Goal: Task Accomplishment & Management: Manage account settings

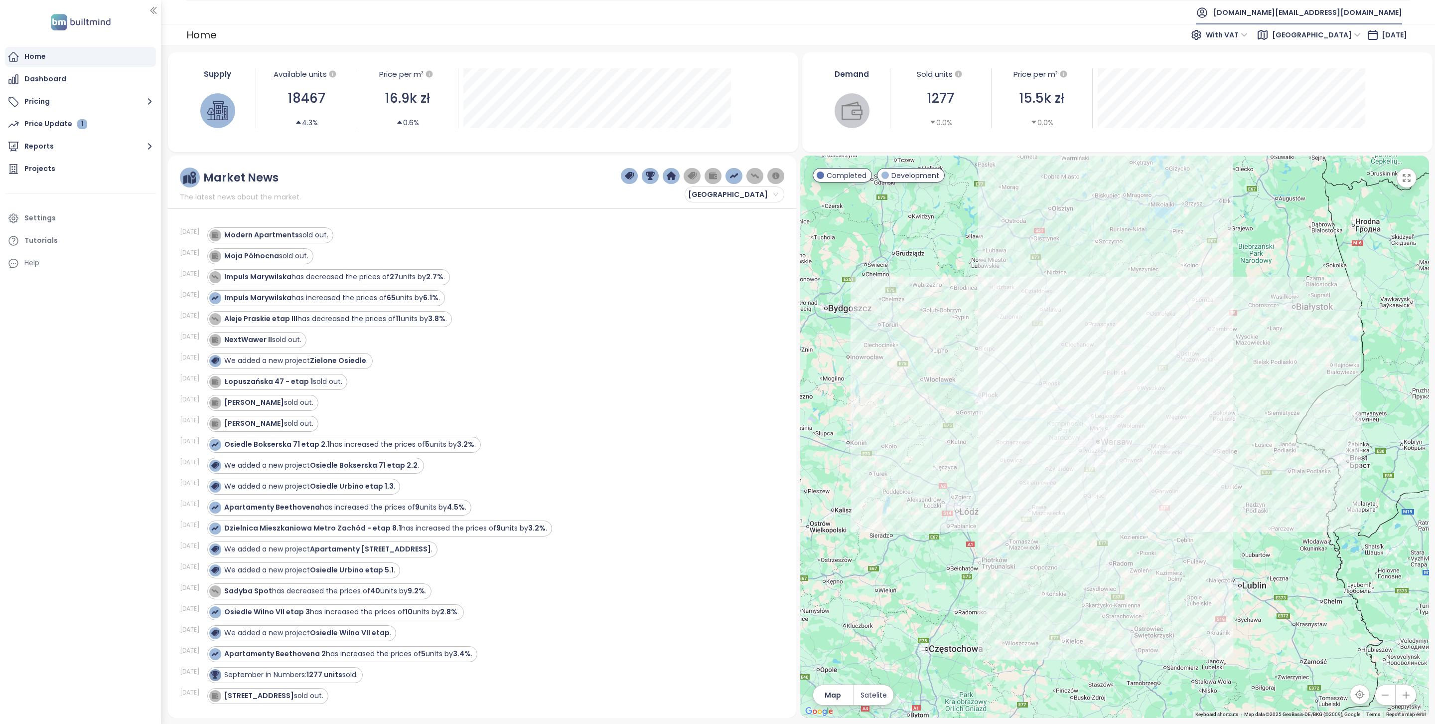
click at [1320, 13] on span "[DOMAIN_NAME][EMAIL_ADDRESS][DOMAIN_NAME]" at bounding box center [1308, 12] width 189 height 24
click at [1323, 40] on li "Log out" at bounding box center [1342, 40] width 116 height 20
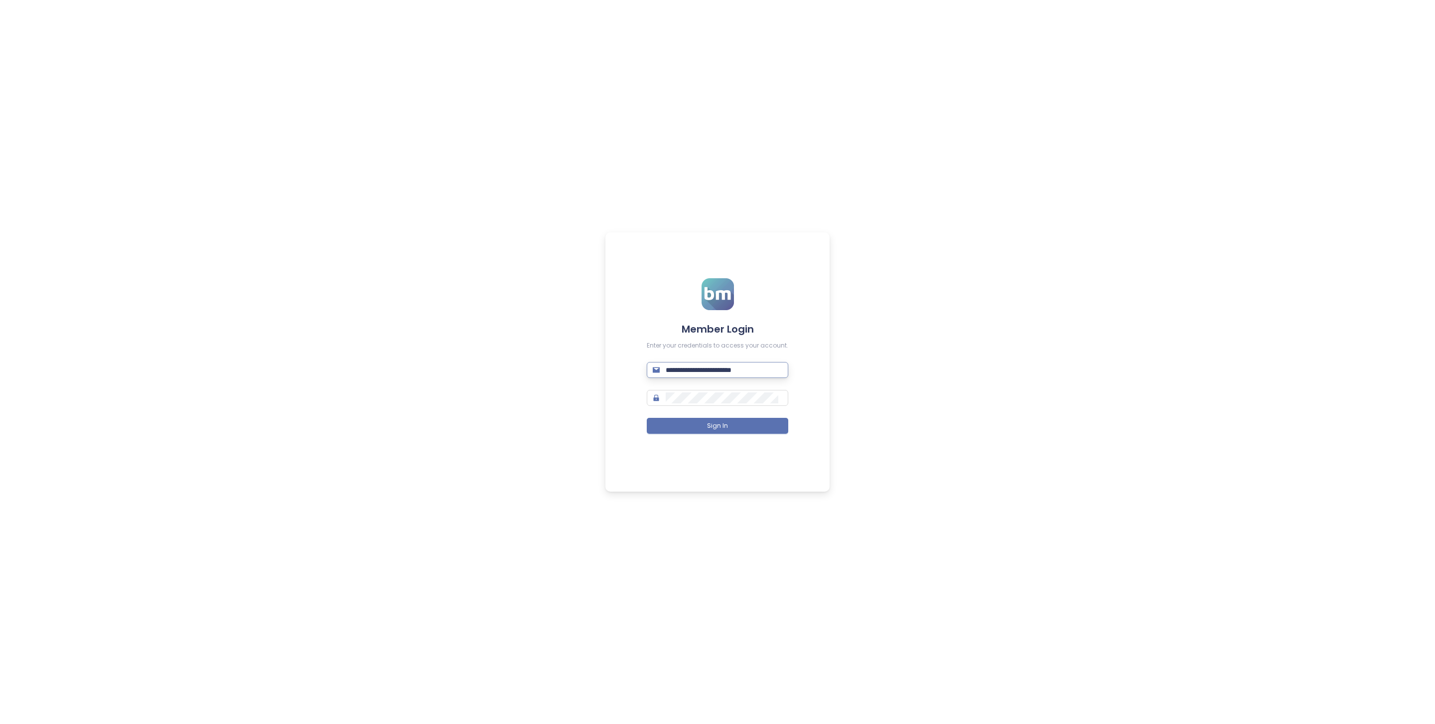
click at [732, 368] on input "**********" at bounding box center [724, 369] width 117 height 11
type input "*"
